Goal: Transaction & Acquisition: Purchase product/service

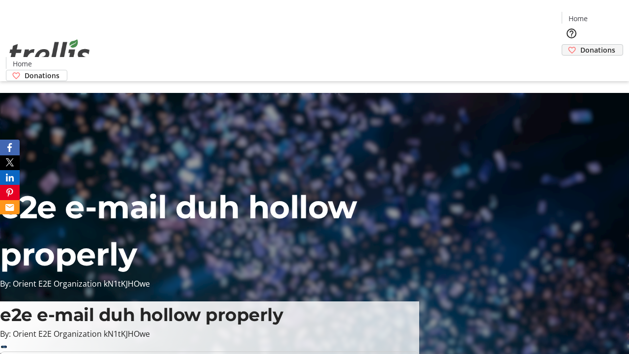
click at [580, 45] on span "Donations" at bounding box center [597, 50] width 35 height 10
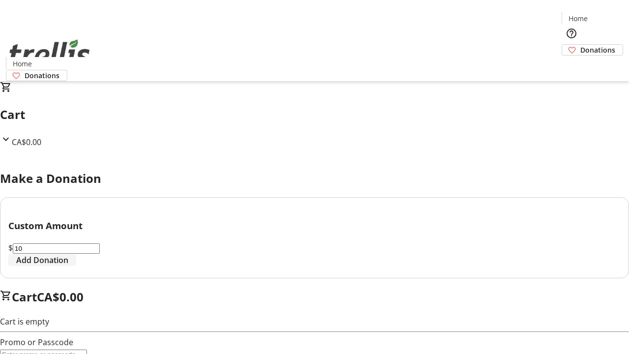
click at [68, 266] on span "Add Donation" at bounding box center [42, 260] width 52 height 12
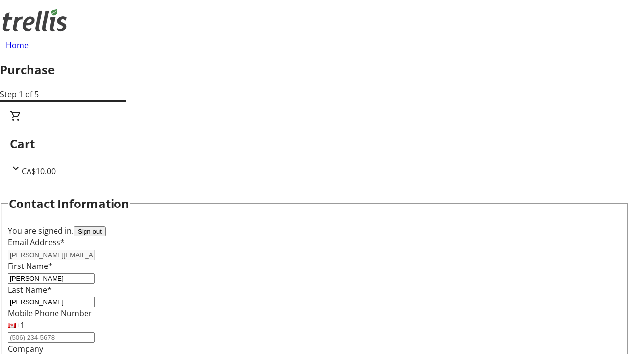
select select "CA"
select select "BC"
type input "Kelowna"
type input "V1Y 0C2"
